Goal: Check status: Check status

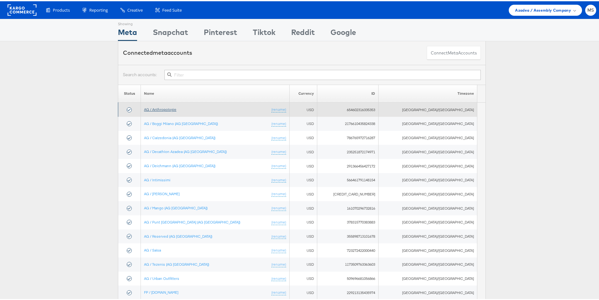
click at [169, 108] on link "AG / Anthropologie" at bounding box center [160, 108] width 32 height 5
